Goal: Find specific page/section: Find specific page/section

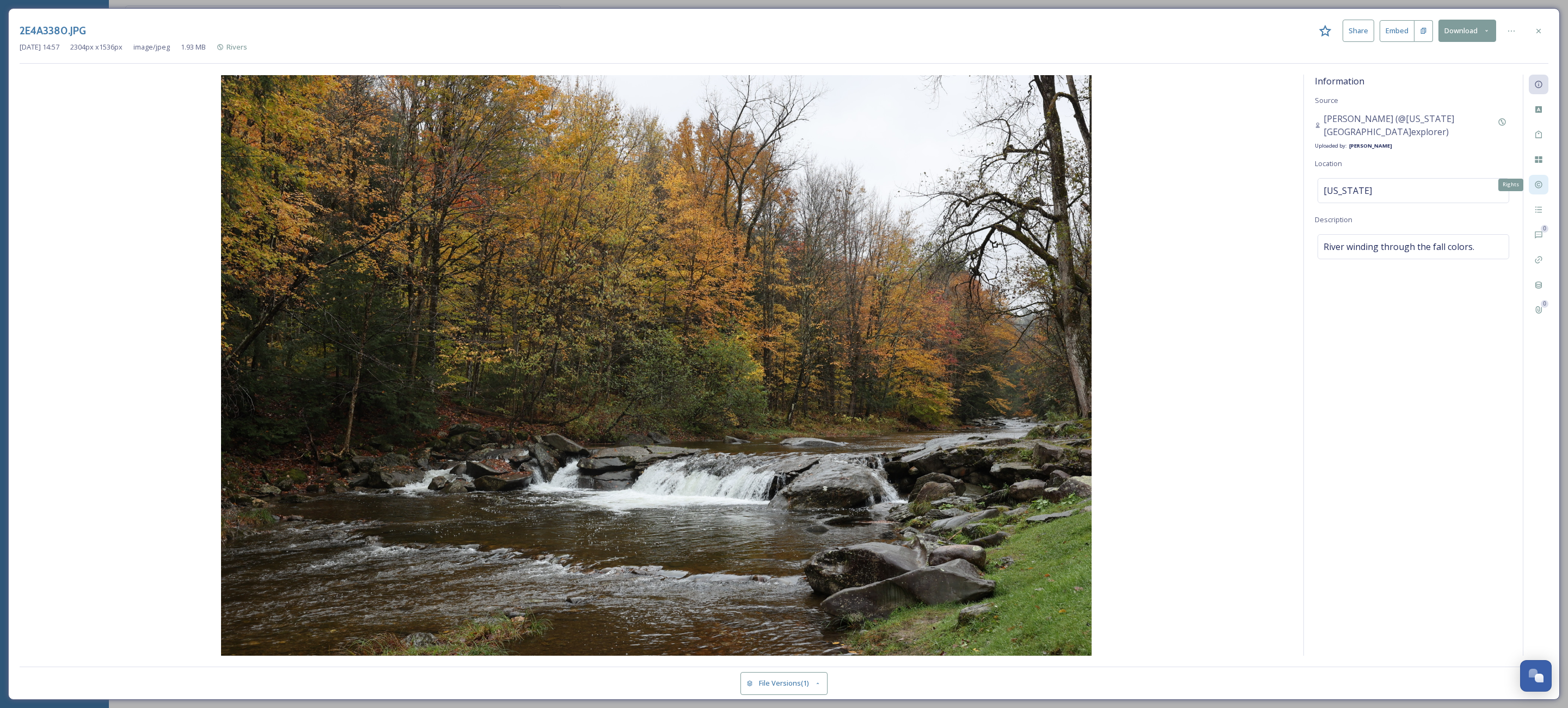
click at [1547, 187] on div "Rights" at bounding box center [1538, 185] width 20 height 20
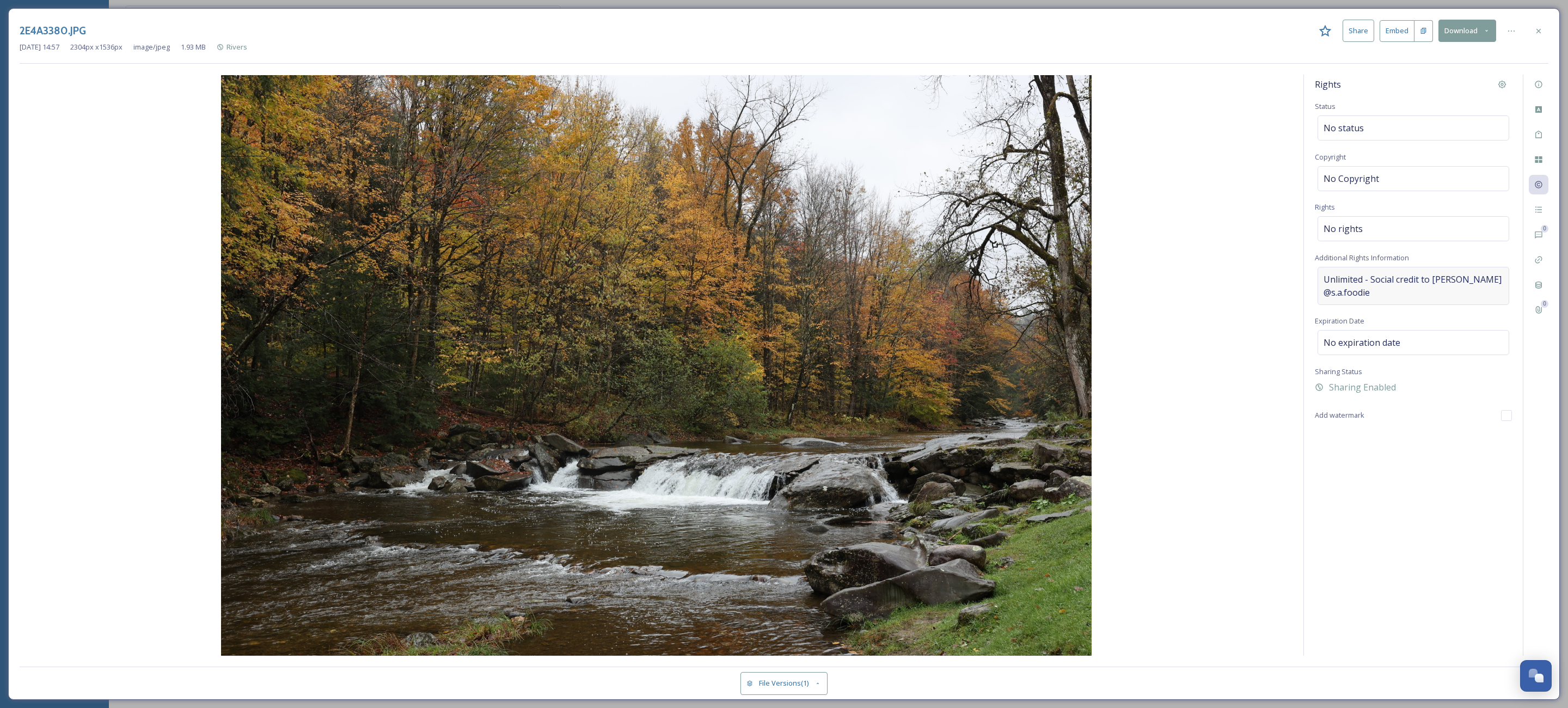
click at [1385, 292] on span "Unlimited - Social credit to Amanda Spencer @s.a.foodie" at bounding box center [1413, 285] width 179 height 26
drag, startPoint x: 1384, startPoint y: 292, endPoint x: 1318, endPoint y: 282, distance: 66.8
click at [1318, 282] on textarea "Unlimited - Social credit to Amanda Spencer @s.a.foodie" at bounding box center [1413, 312] width 197 height 91
click at [1371, 224] on div "No rights" at bounding box center [1413, 229] width 191 height 25
click at [1368, 231] on input at bounding box center [1380, 231] width 120 height 24
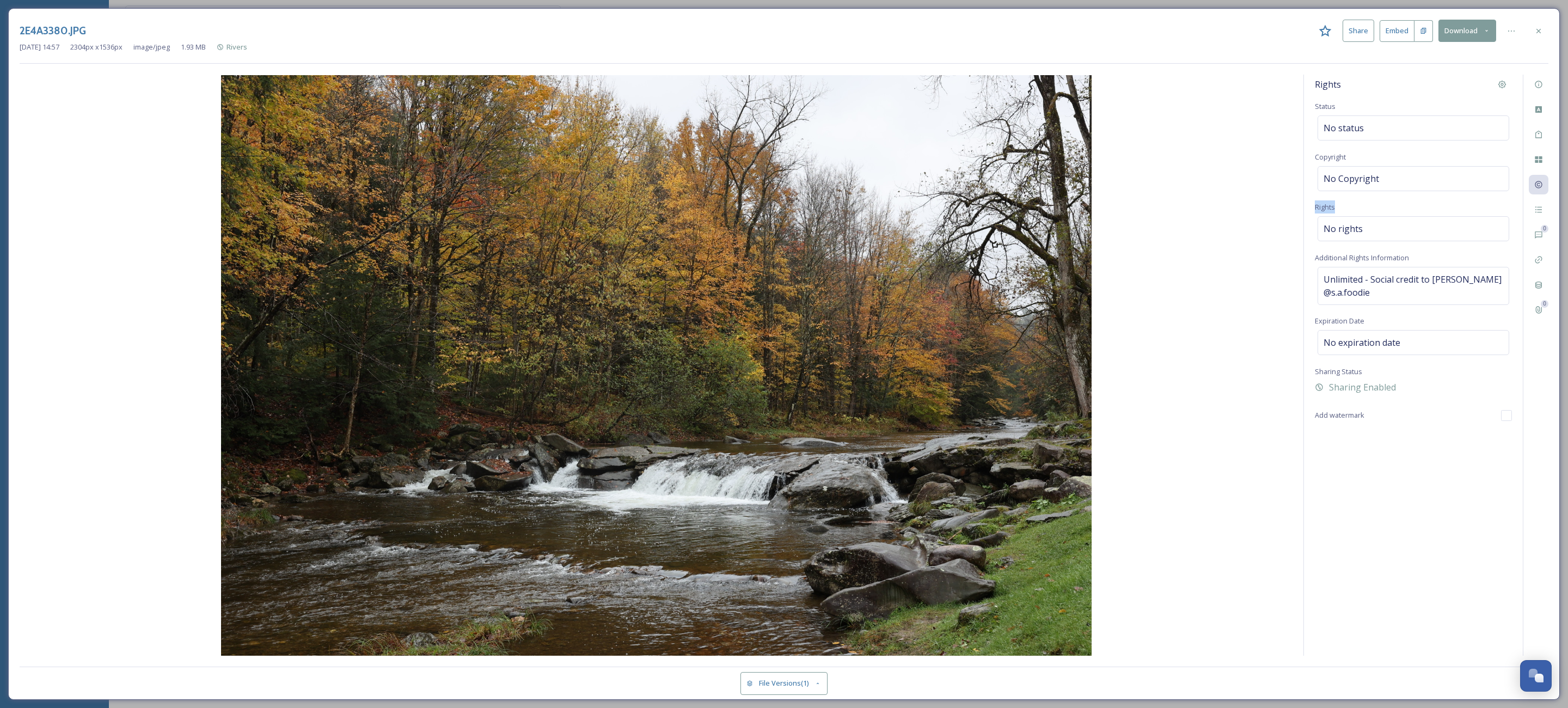
drag, startPoint x: 1340, startPoint y: 212, endPoint x: 1309, endPoint y: 209, distance: 31.1
click at [1309, 209] on div "Rights Status No status Copyright No Copyright Rights No rights Additional Righ…" at bounding box center [1414, 365] width 219 height 581
click at [1377, 303] on div "Unlimited - Social credit to Amanda Spencer @s.a.foodie" at bounding box center [1413, 286] width 191 height 38
drag, startPoint x: 1379, startPoint y: 299, endPoint x: 1320, endPoint y: 281, distance: 61.7
click at [1320, 281] on textarea "Unlimited - Social credit to Amanda Spencer @s.a.foodie" at bounding box center [1413, 312] width 197 height 91
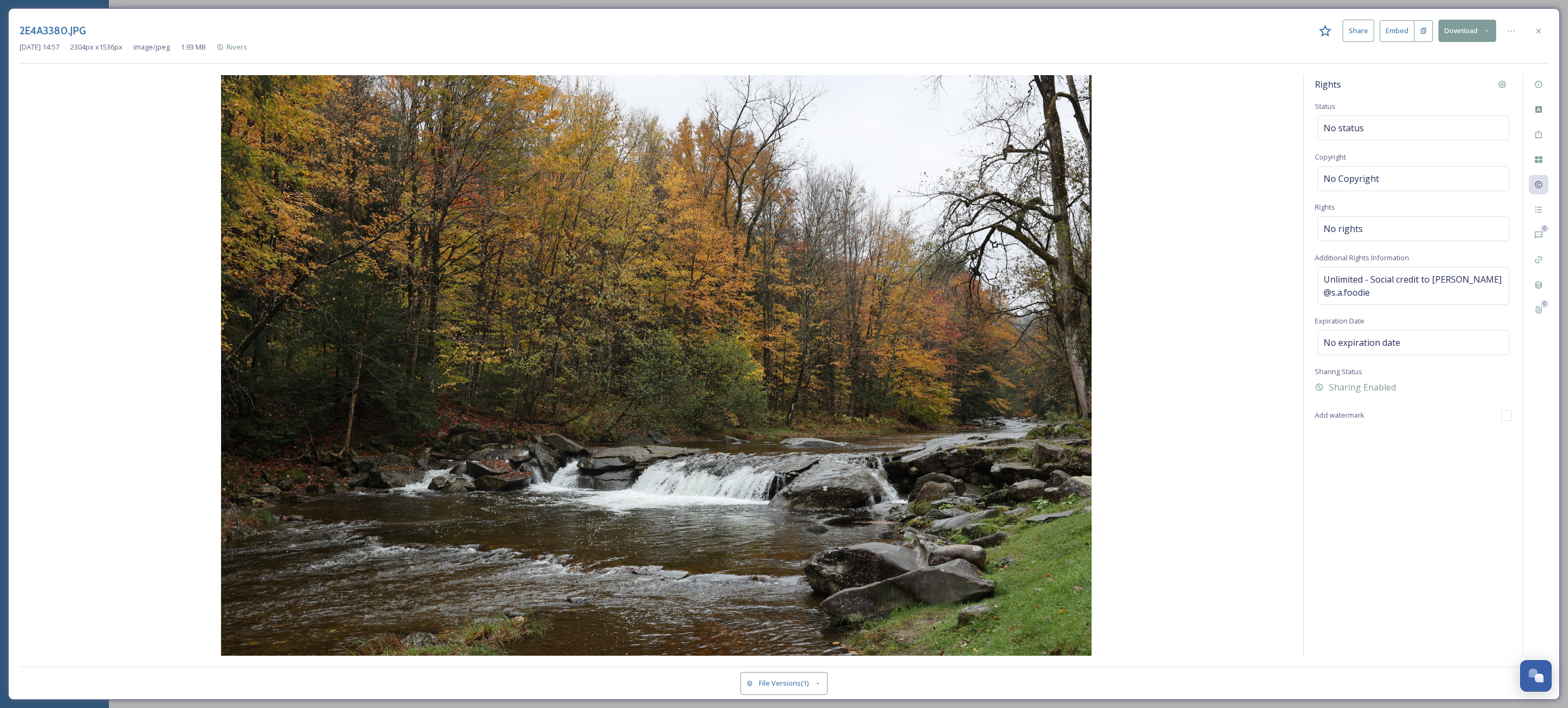
click at [1283, 243] on img at bounding box center [656, 365] width 1273 height 581
drag, startPoint x: 1351, startPoint y: 211, endPoint x: 1312, endPoint y: 210, distance: 39.0
click at [1312, 210] on div "Rights Status No status Copyright No Copyright Rights No rights Additional Righ…" at bounding box center [1414, 365] width 219 height 581
click at [1302, 239] on div "Rights Status No status Copyright No Copyright Rights No rights Additional Righ…" at bounding box center [784, 365] width 1529 height 581
drag, startPoint x: 1318, startPoint y: 263, endPoint x: 1398, endPoint y: 268, distance: 80.2
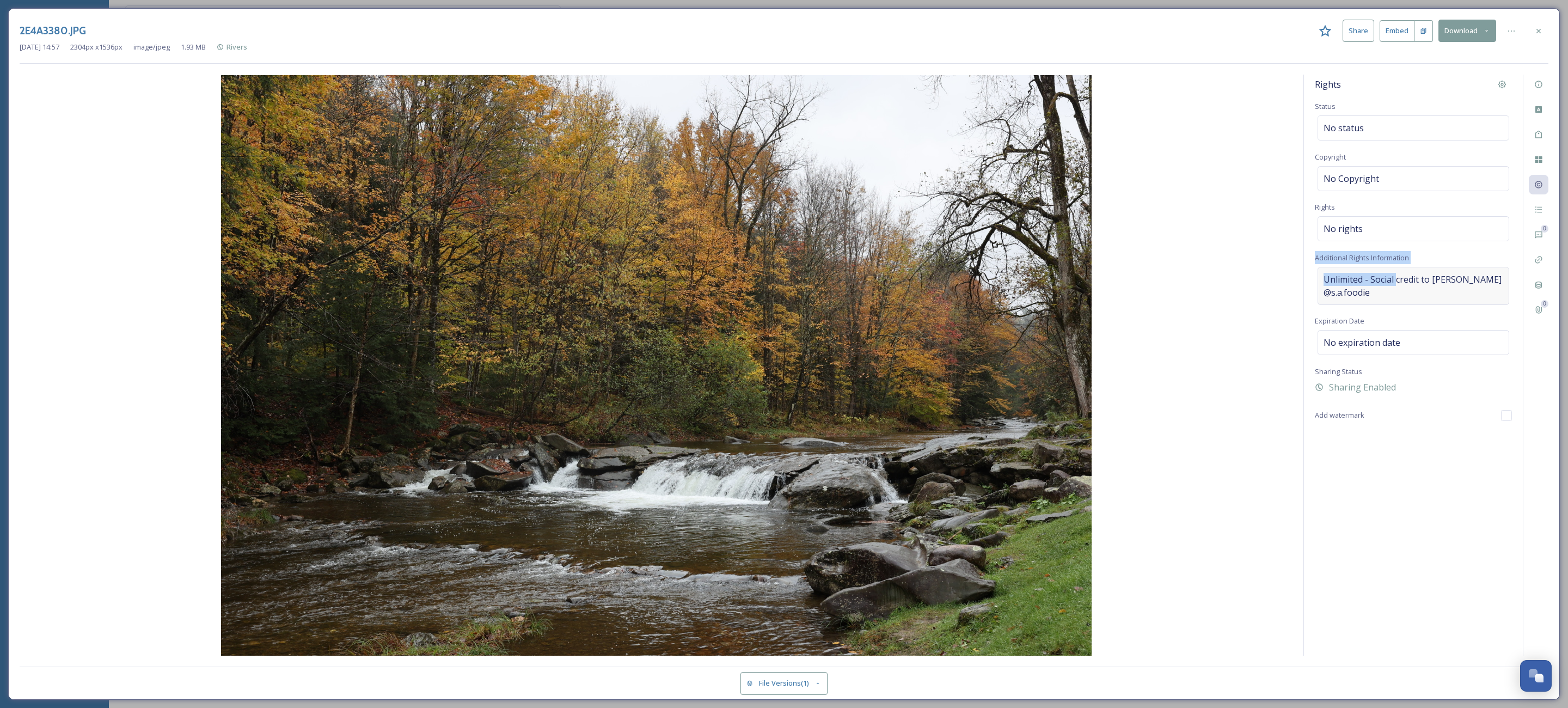
click at [1398, 268] on div "Rights Status No status Copyright No Copyright Rights No rights Additional Righ…" at bounding box center [1414, 365] width 219 height 581
click at [1401, 305] on div "Unlimited - Social credit to Amanda Spencer @s.a.foodie" at bounding box center [1413, 286] width 191 height 38
click at [1230, 526] on img at bounding box center [656, 365] width 1273 height 581
click at [1534, 37] on div at bounding box center [1538, 31] width 20 height 20
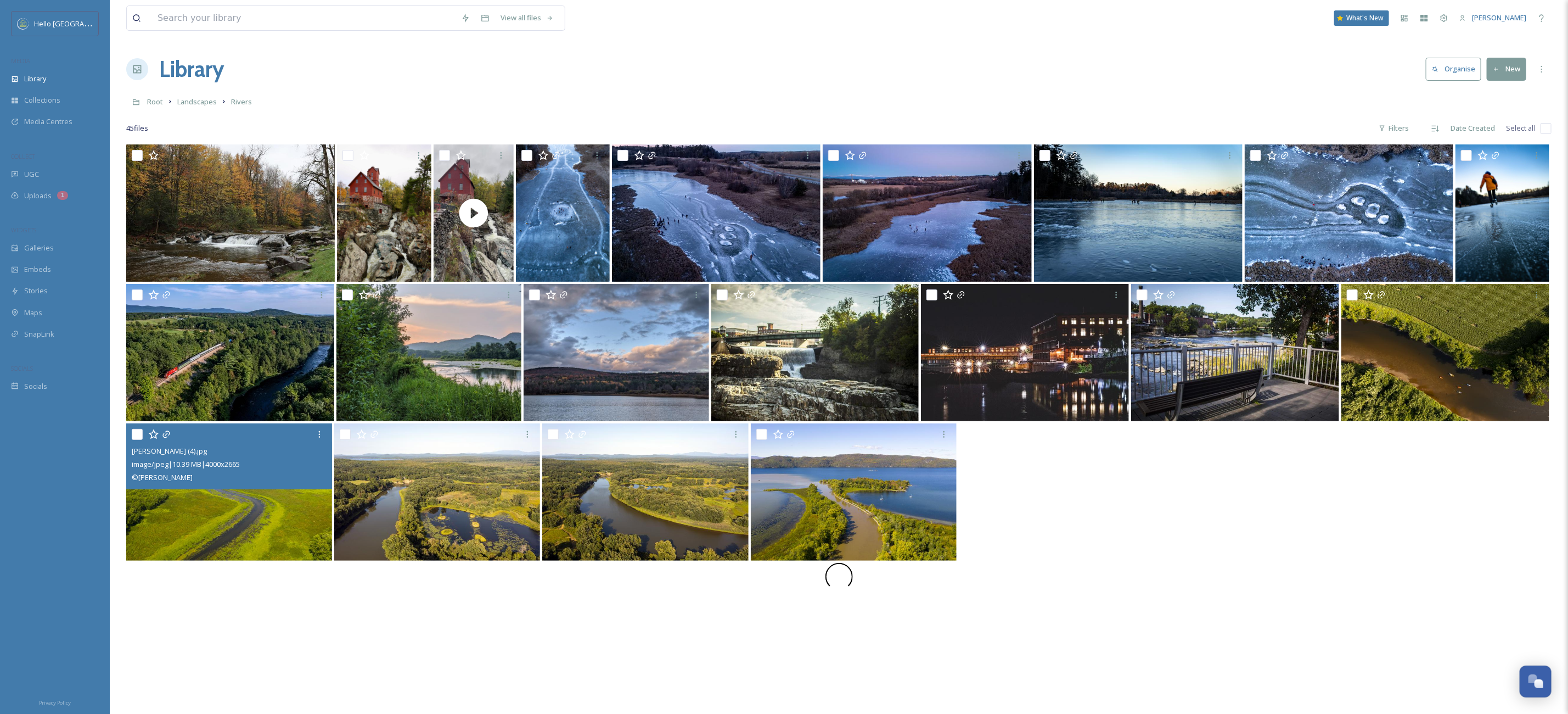
click at [246, 503] on img at bounding box center [229, 492] width 206 height 137
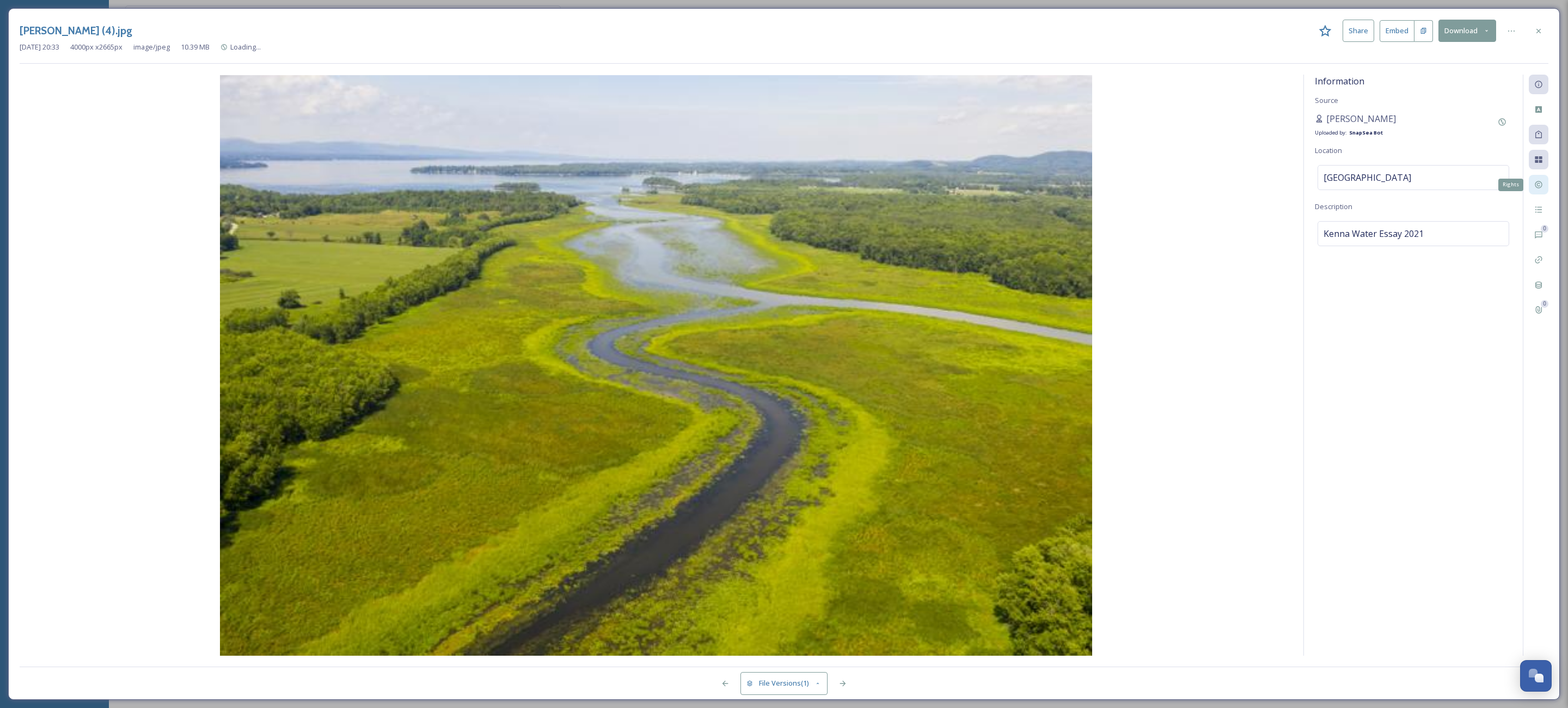
click at [1536, 190] on div "Rights" at bounding box center [1538, 185] width 20 height 20
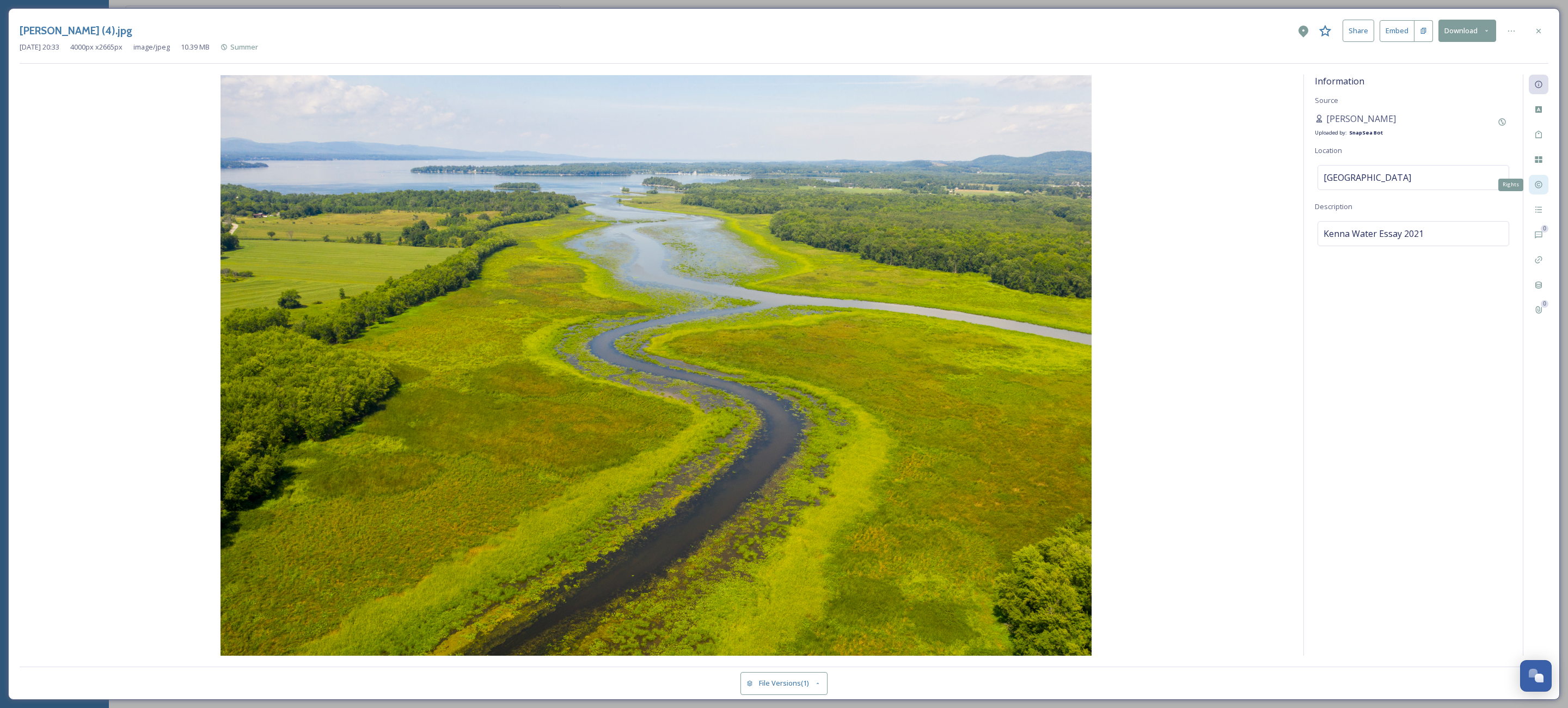
click at [1533, 188] on div "Rights" at bounding box center [1538, 185] width 20 height 20
drag, startPoint x: 1317, startPoint y: 261, endPoint x: 1399, endPoint y: 255, distance: 82.2
click at [1399, 255] on div "Rights Status No status Copyright © [PERSON_NAME] Rights No rights Additional R…" at bounding box center [1414, 365] width 219 height 581
click at [1545, 26] on div at bounding box center [1538, 31] width 20 height 20
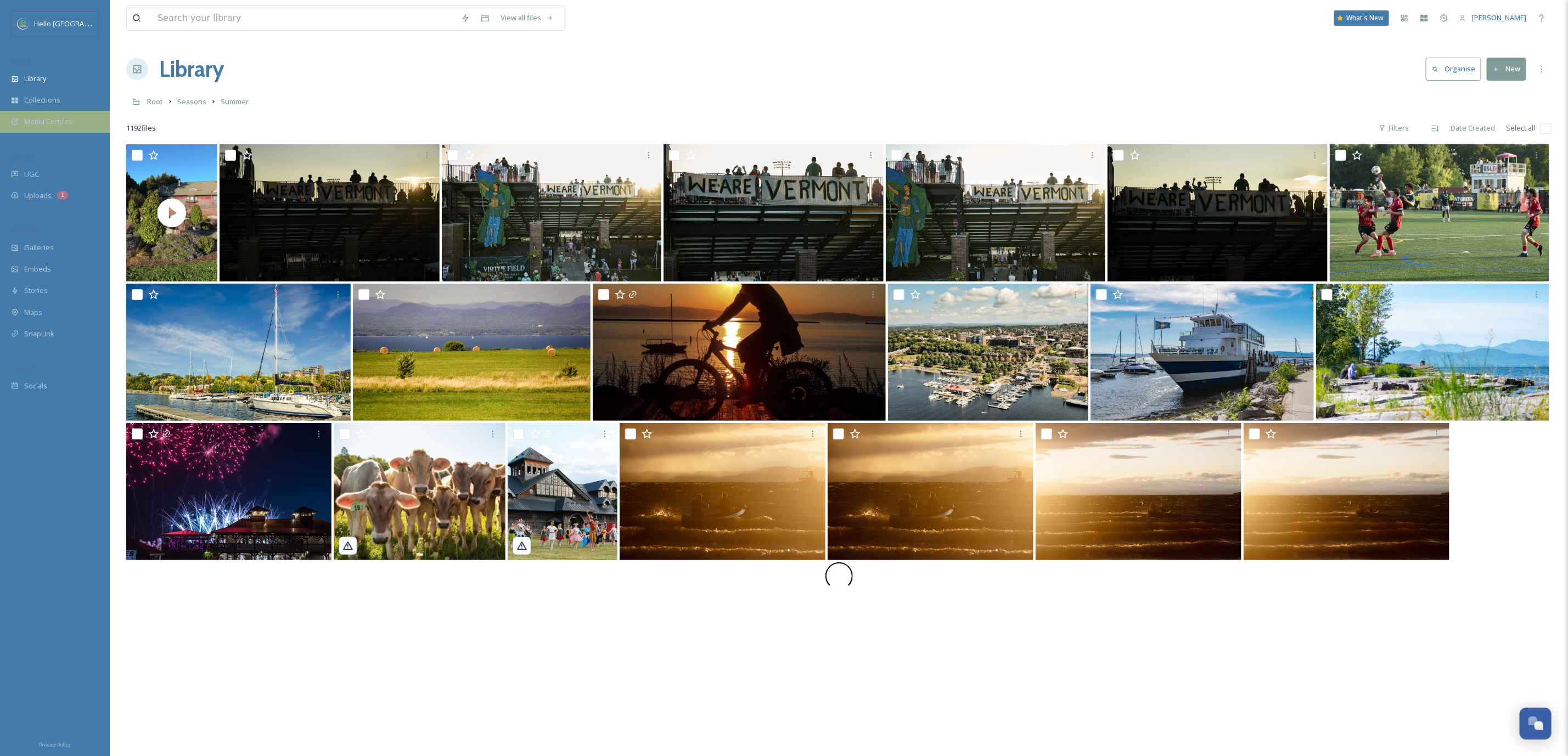
click at [61, 114] on div "Media Centres" at bounding box center [55, 122] width 110 height 22
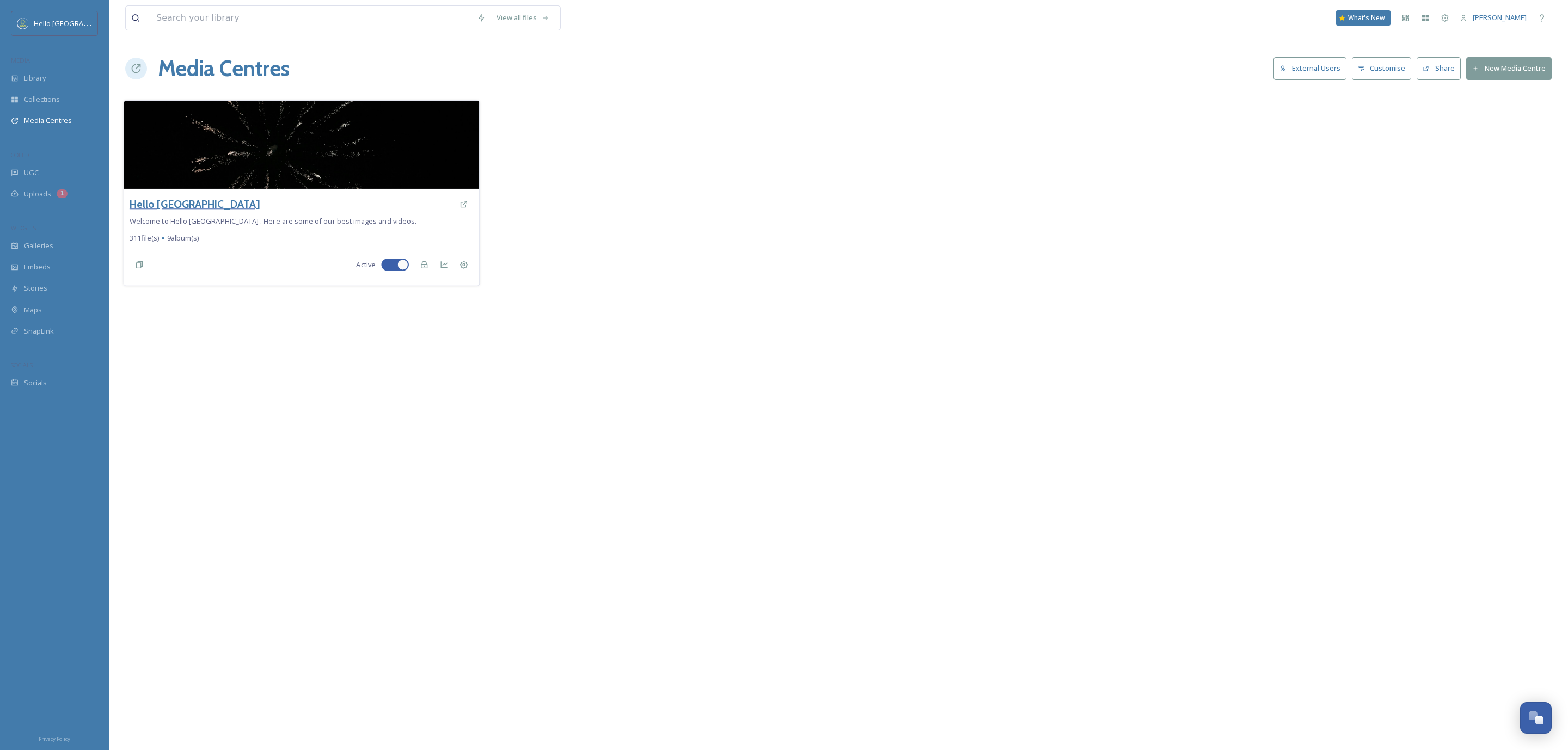
click at [159, 209] on h3 "Hello [GEOGRAPHIC_DATA]" at bounding box center [195, 204] width 130 height 16
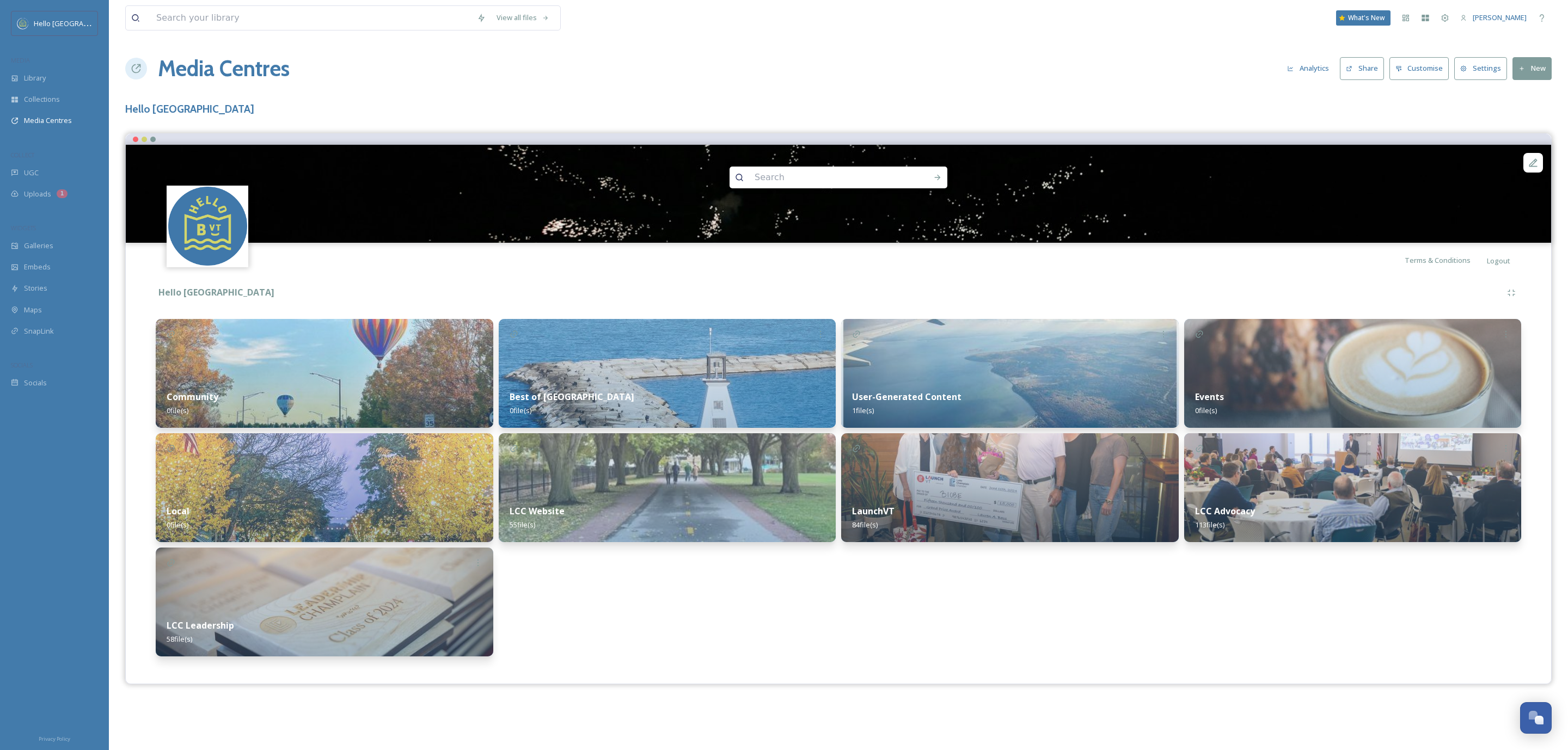
click at [637, 381] on div "Best of Burlington 0 file(s)" at bounding box center [668, 404] width 338 height 48
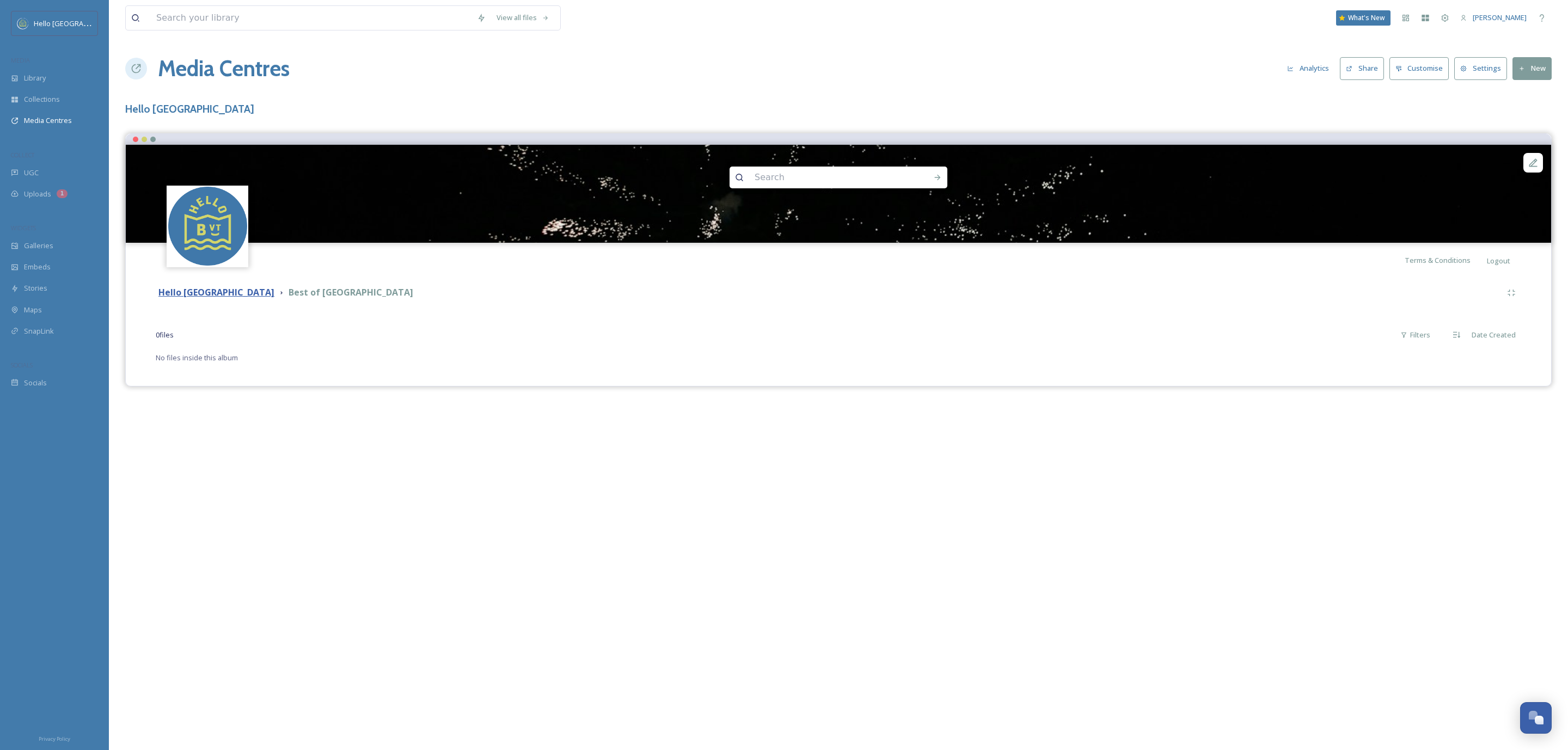
click at [186, 287] on strong "Hello [GEOGRAPHIC_DATA]" at bounding box center [217, 292] width 116 height 12
click at [186, 288] on strong "Hello [GEOGRAPHIC_DATA]" at bounding box center [217, 292] width 116 height 12
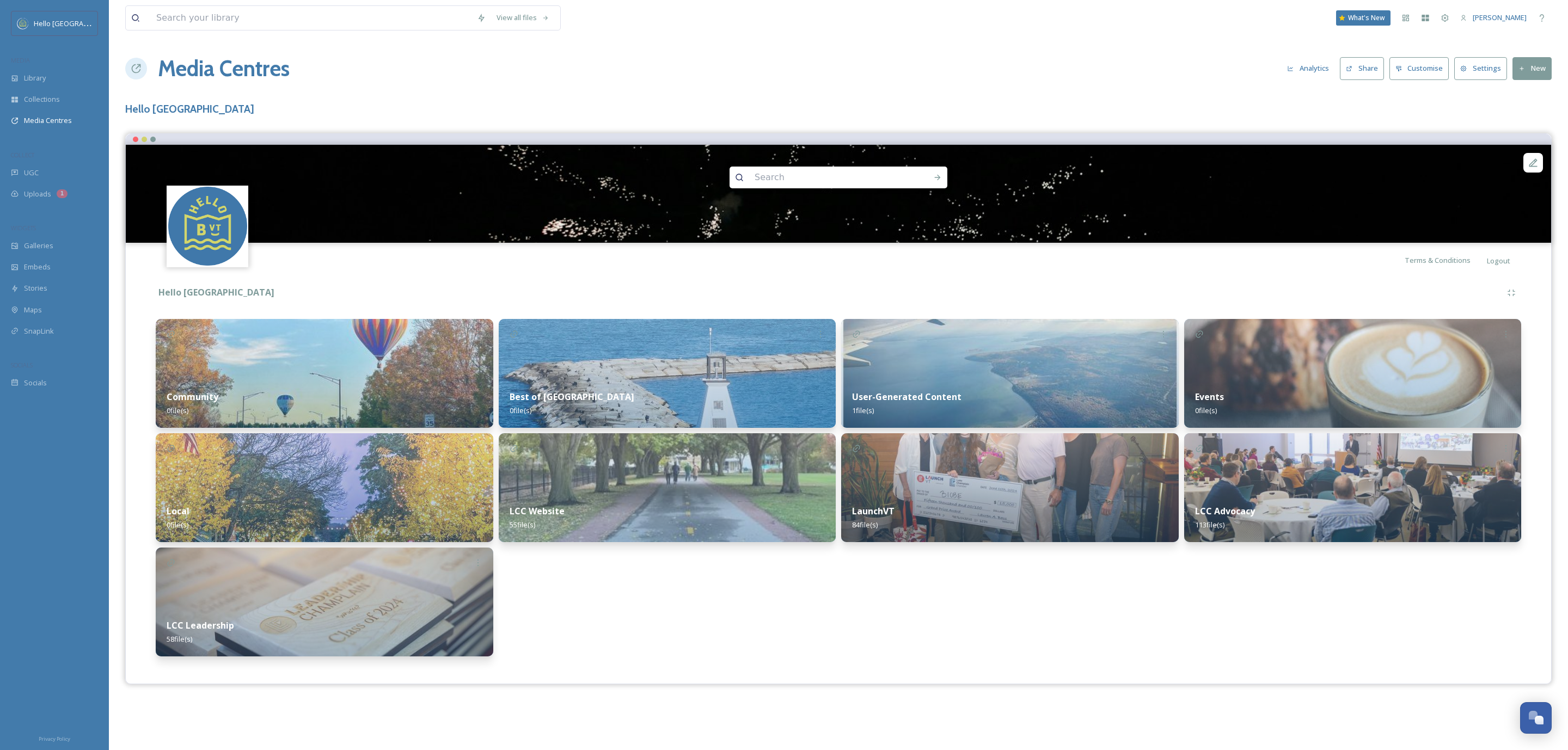
click at [786, 509] on div "LCC Website 55 file(s)" at bounding box center [668, 518] width 338 height 48
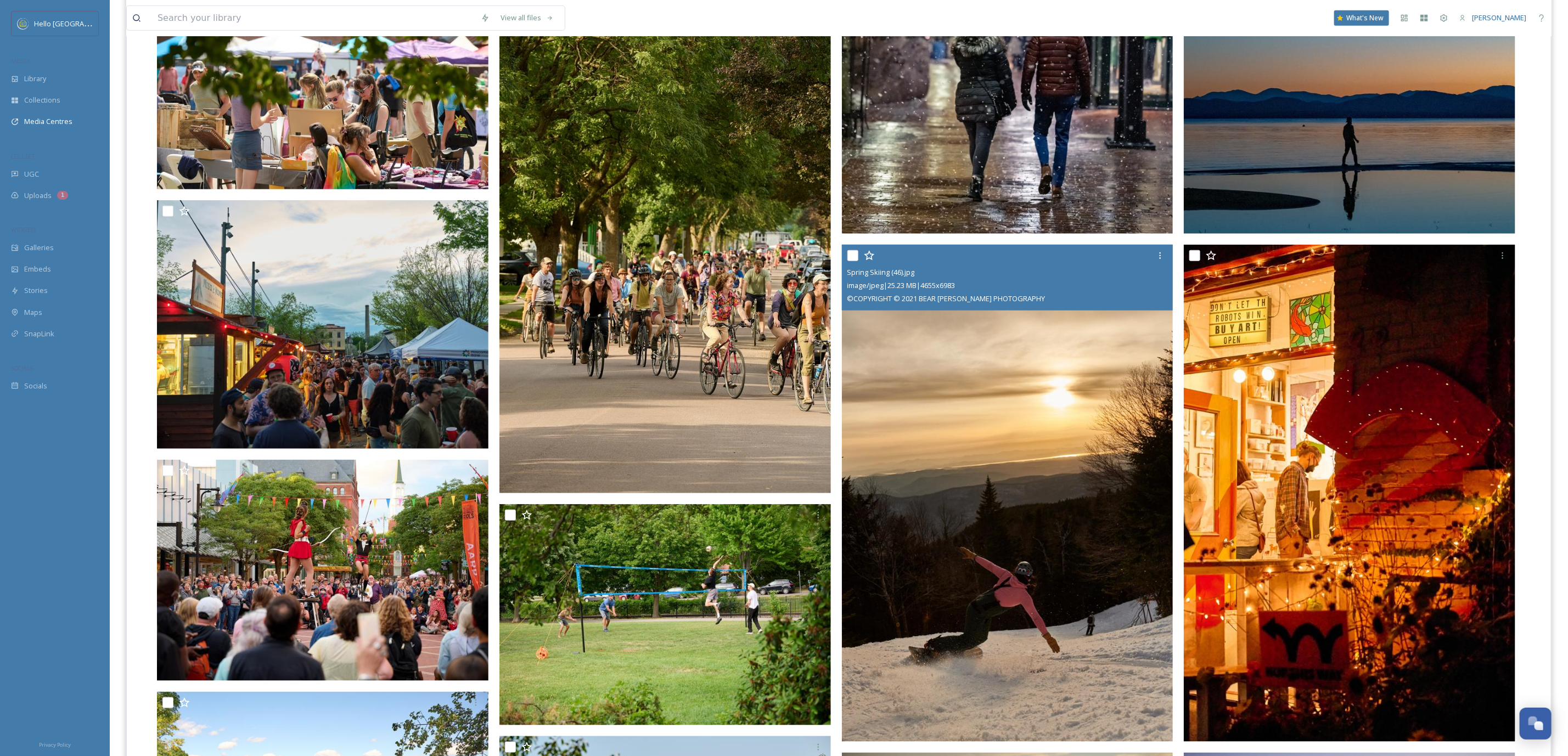
scroll to position [494, 0]
